Goal: Task Accomplishment & Management: Complete application form

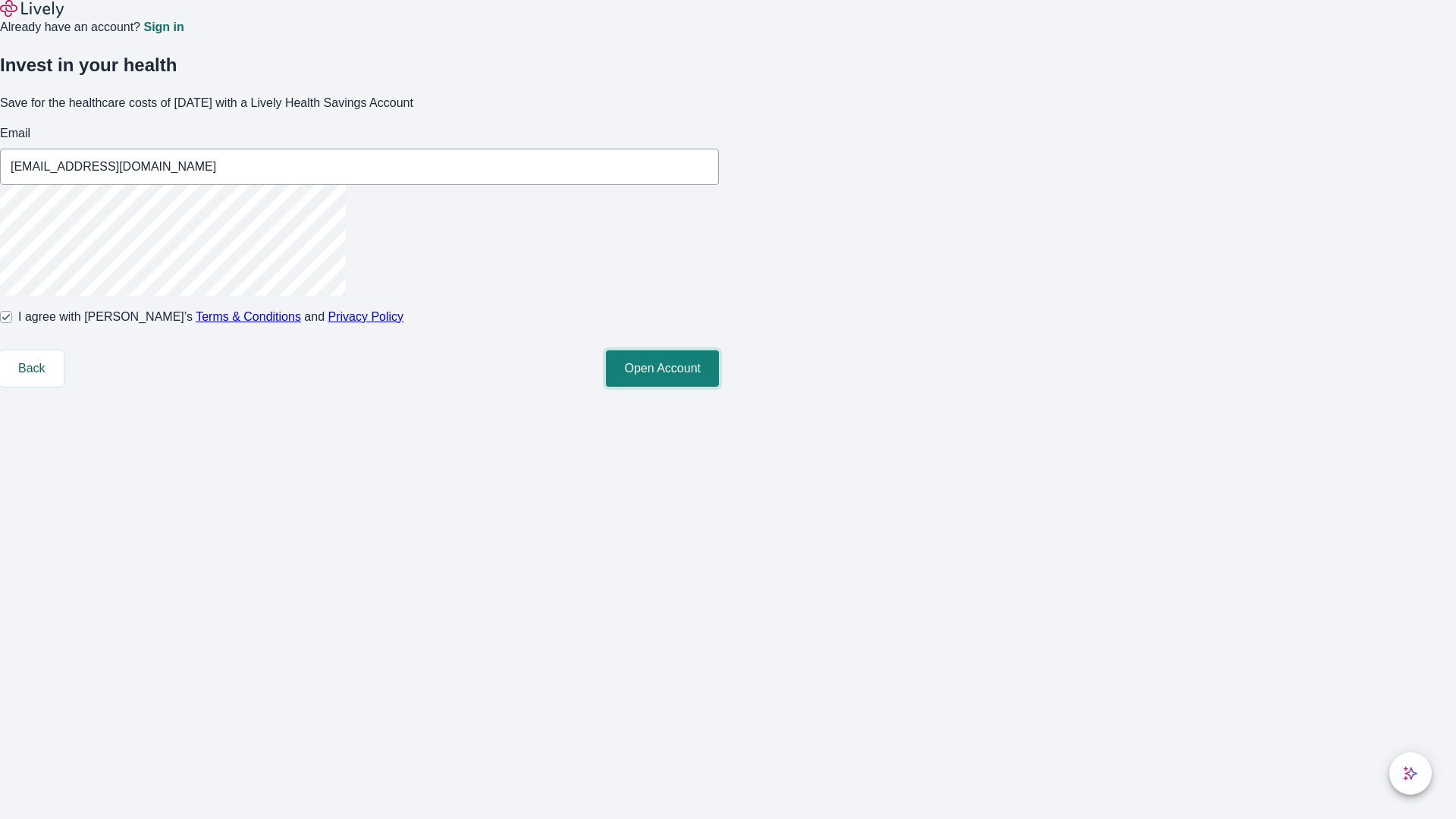
click at [719, 386] on button "Open Account" at bounding box center [662, 368] width 113 height 36
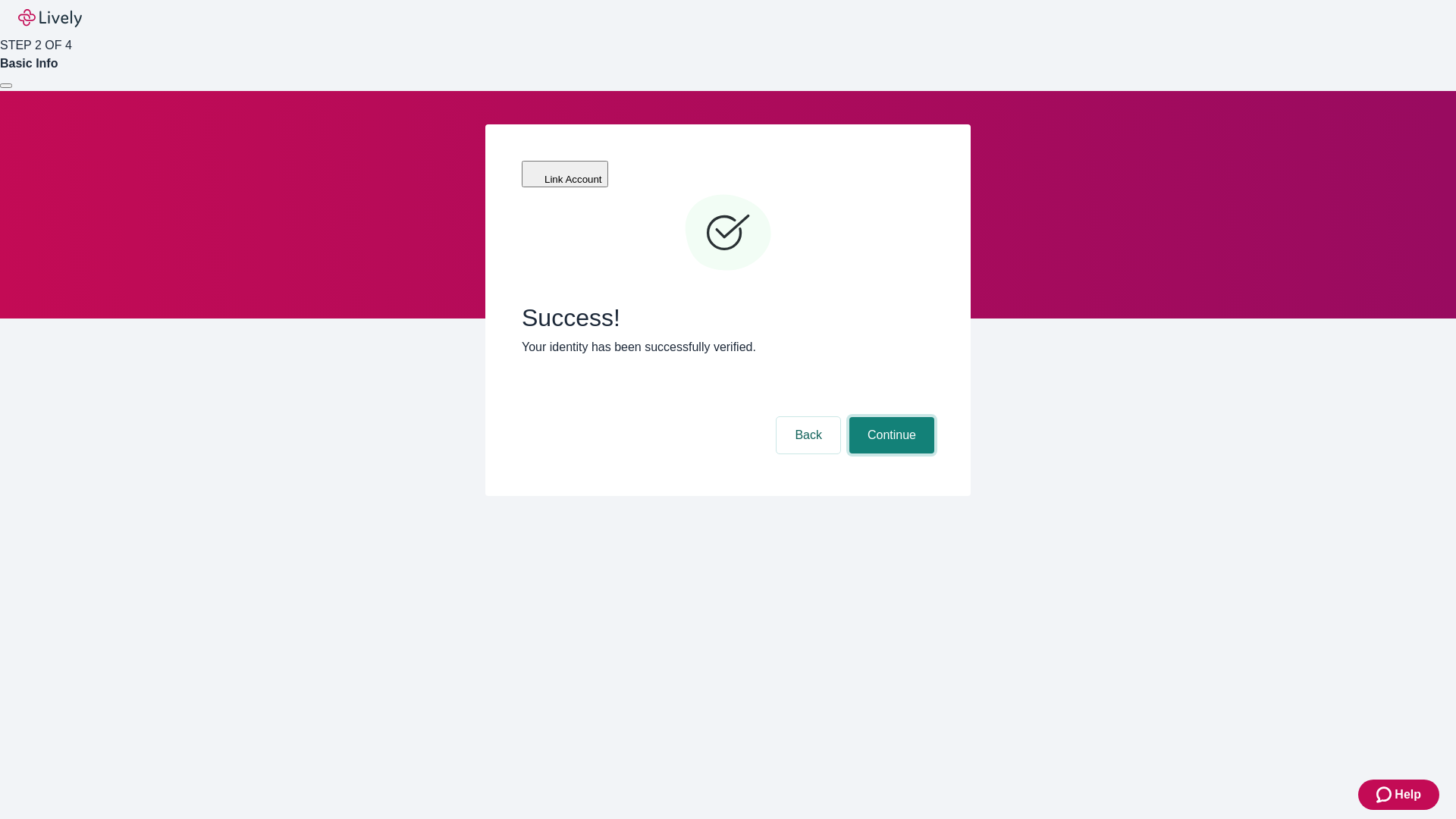
click at [890, 417] on button "Continue" at bounding box center [892, 435] width 85 height 36
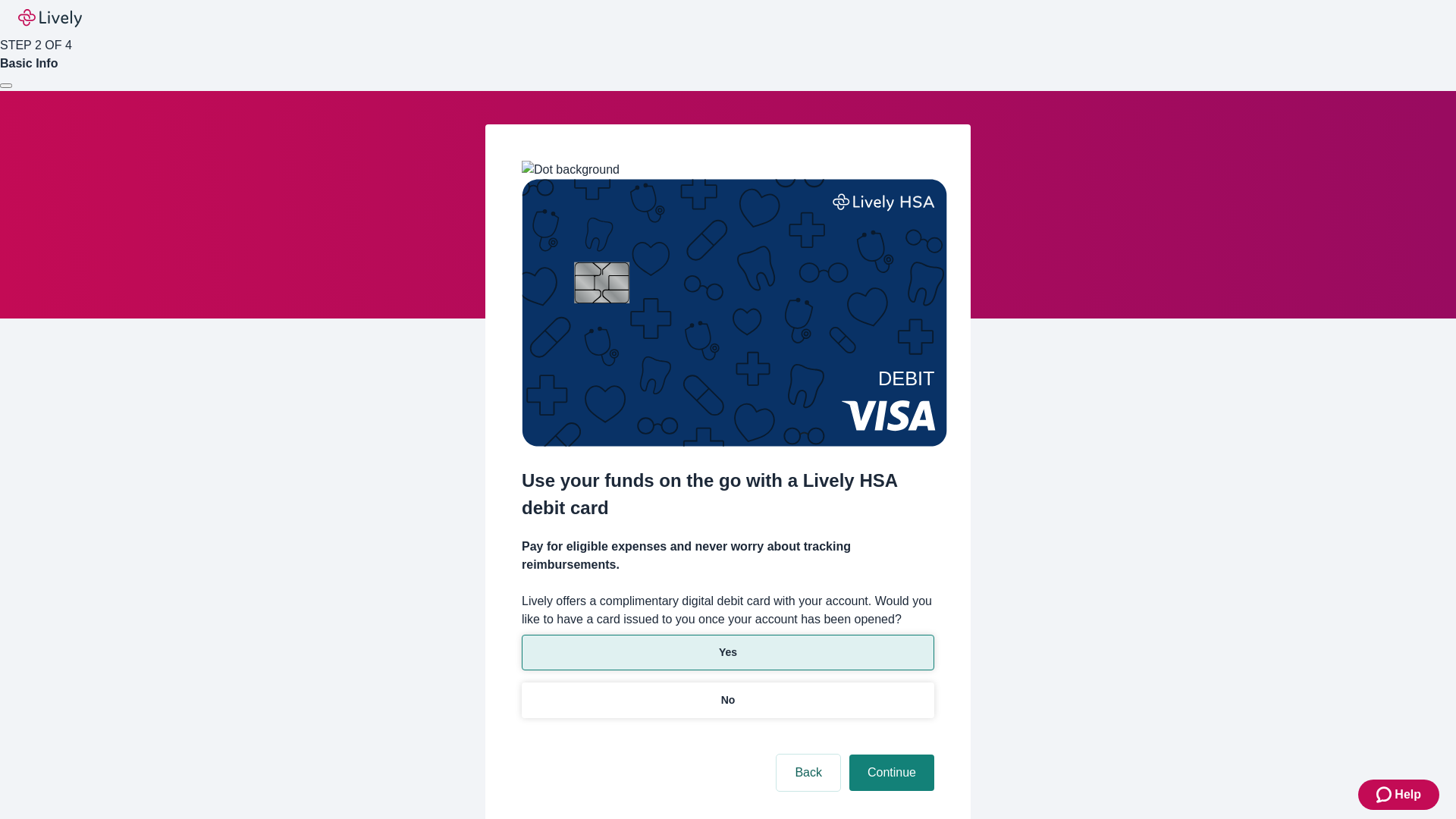
click at [728, 644] on p "Yes" at bounding box center [728, 651] width 18 height 16
click at [890, 755] on button "Continue" at bounding box center [892, 773] width 85 height 36
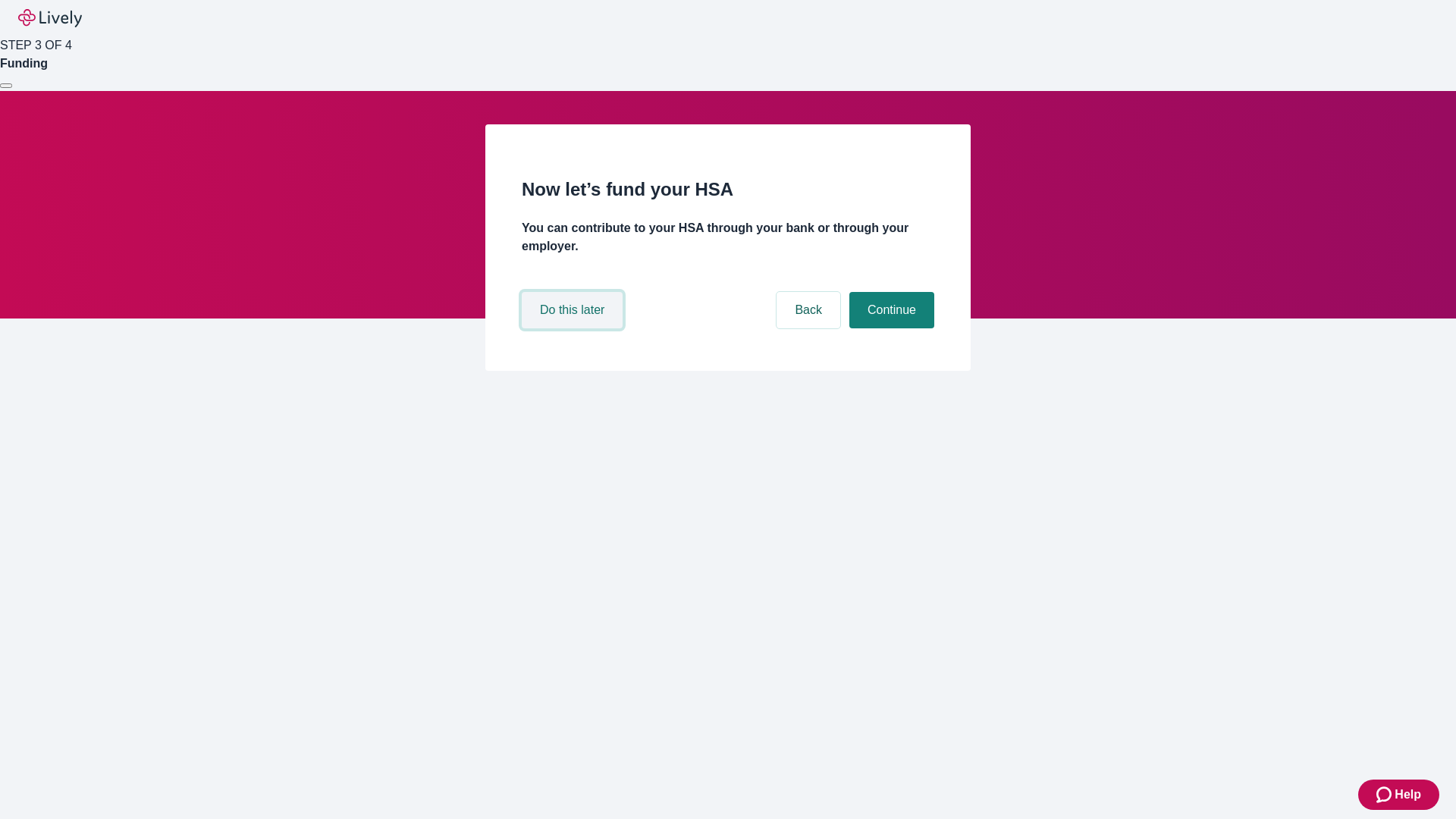
click at [574, 329] on button "Do this later" at bounding box center [572, 310] width 100 height 36
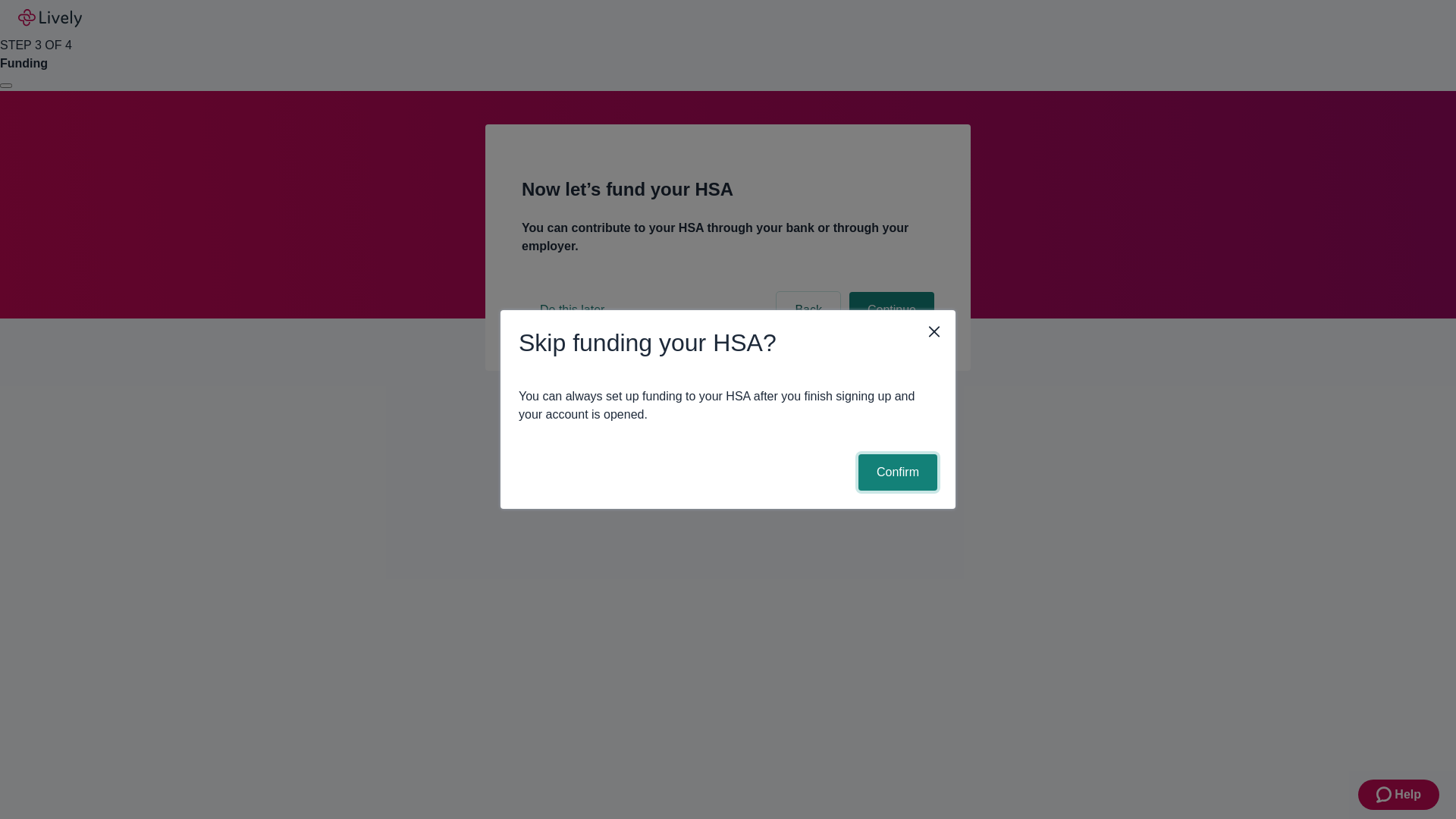
click at [895, 472] on button "Confirm" at bounding box center [897, 472] width 79 height 36
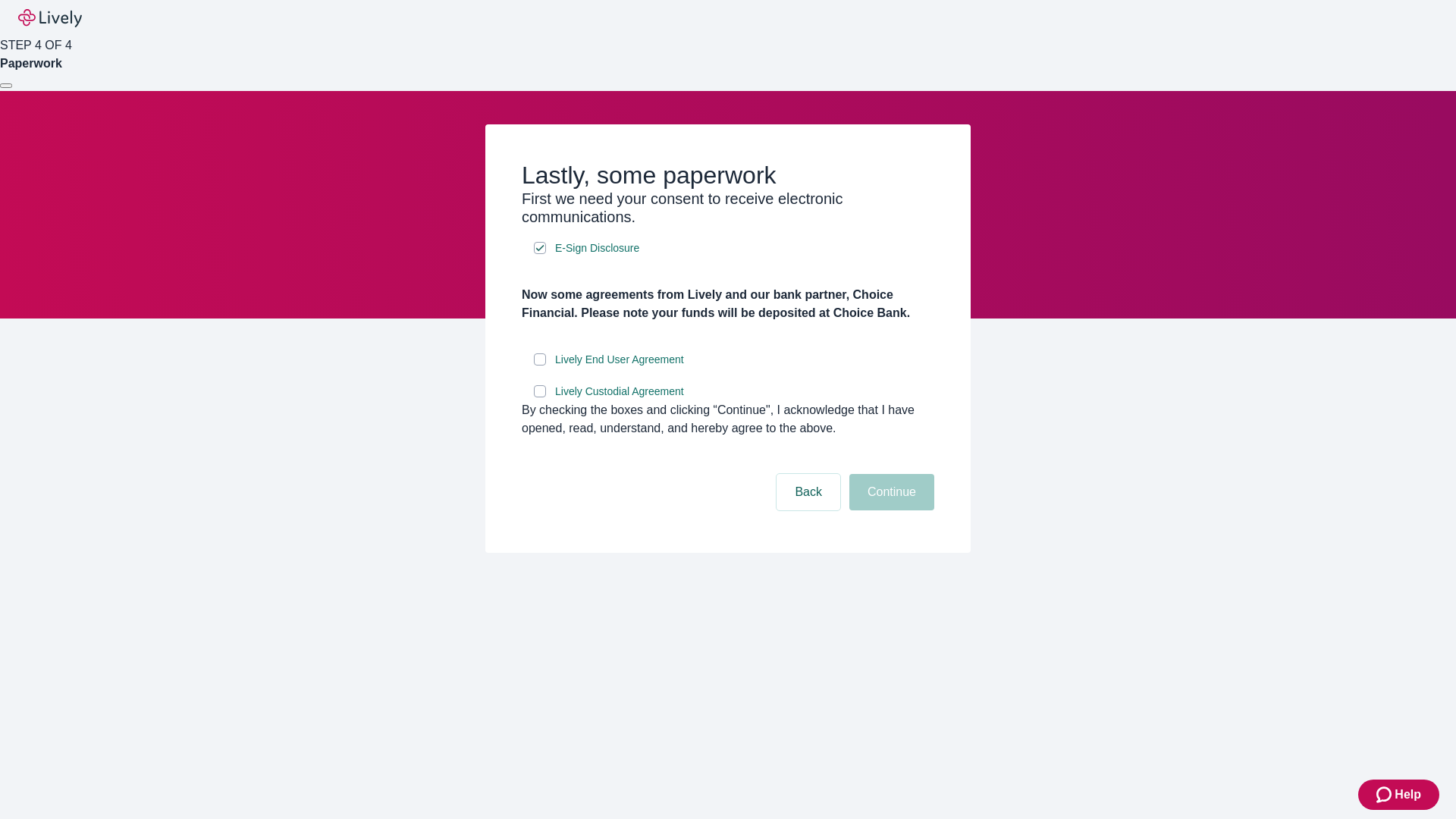
click at [540, 365] on input "Lively End User Agreement" at bounding box center [540, 359] width 12 height 12
checkbox input "true"
click at [540, 397] on input "Lively Custodial Agreement" at bounding box center [540, 391] width 12 height 12
checkbox input "true"
click at [890, 510] on button "Continue" at bounding box center [892, 491] width 85 height 36
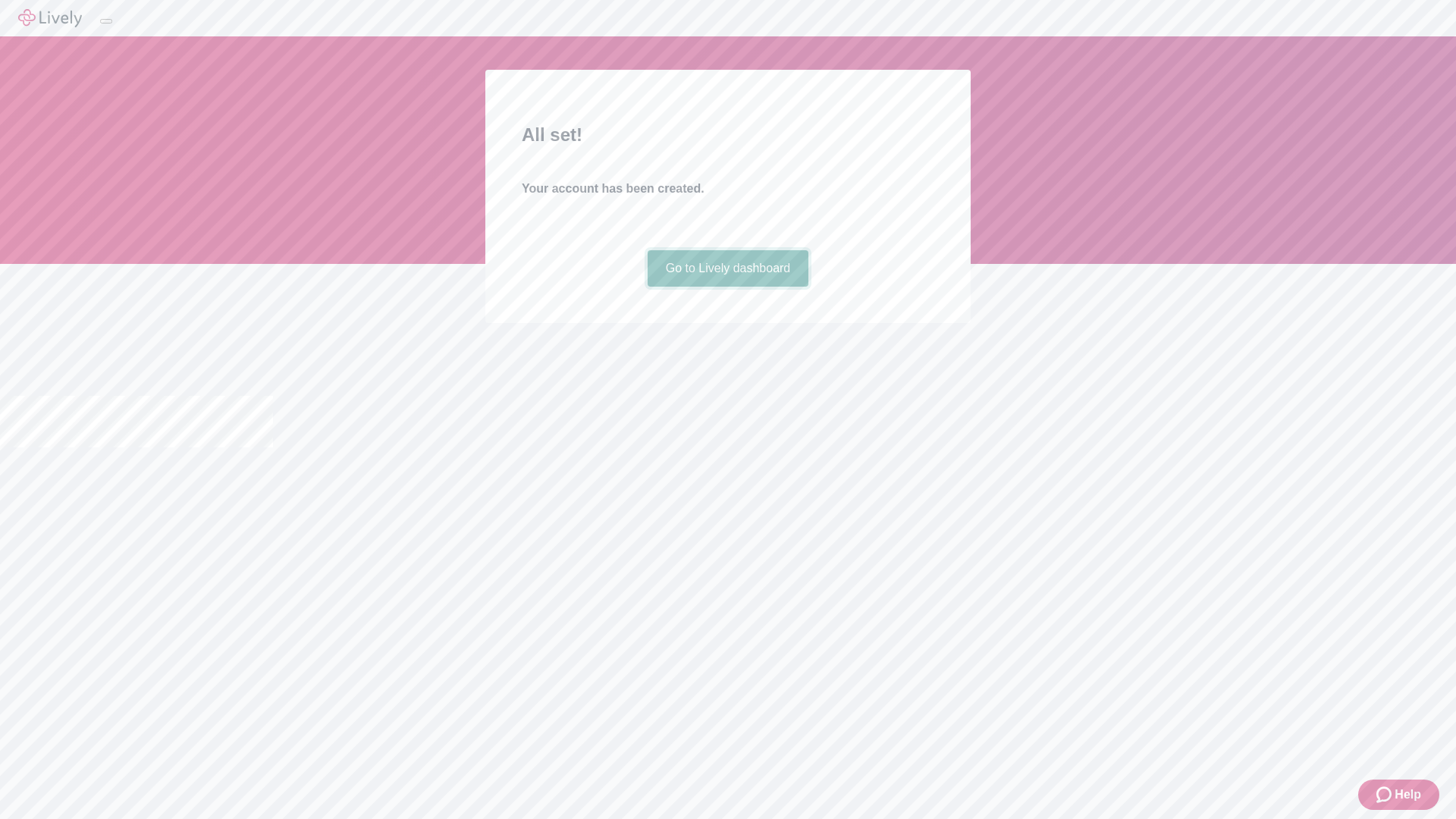
click at [728, 287] on link "Go to Lively dashboard" at bounding box center [728, 268] width 162 height 36
